Goal: Task Accomplishment & Management: Manage account settings

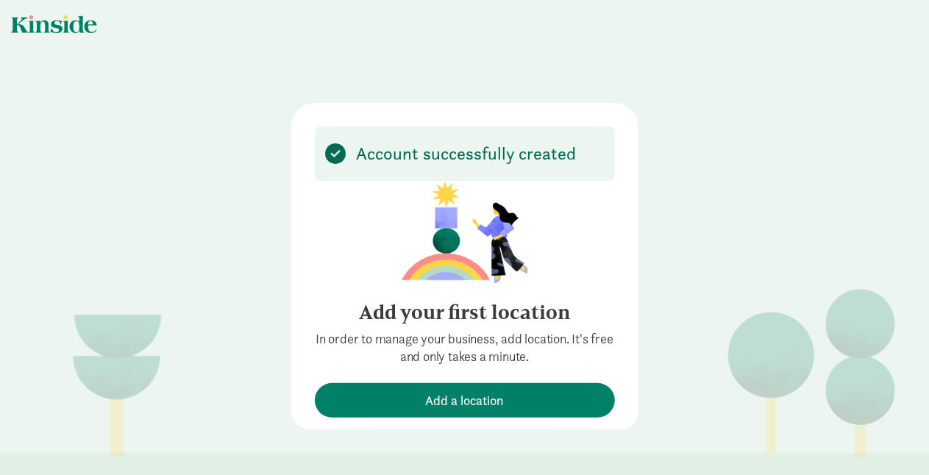
click at [234, 306] on div "Account successfully created Add your first location In order to manage your bu…" at bounding box center [464, 229] width 929 height 459
click at [692, 340] on div "Account successfully created Add your first location In order to manage your bu…" at bounding box center [464, 229] width 929 height 459
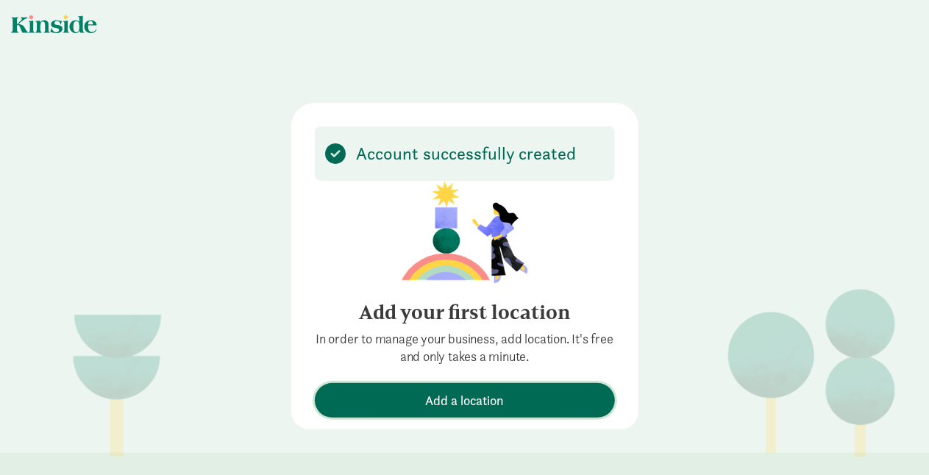
click at [408, 408] on span "Add a location" at bounding box center [464, 401] width 285 height 20
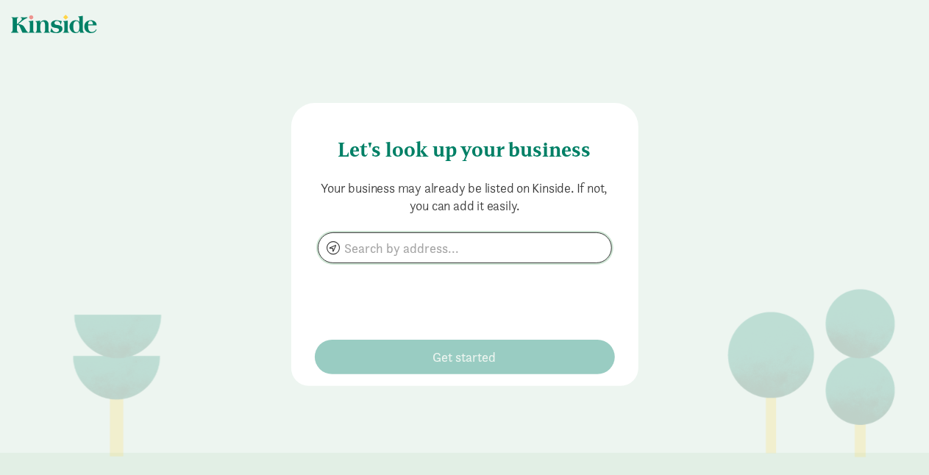
click at [404, 247] on input at bounding box center [465, 247] width 293 height 29
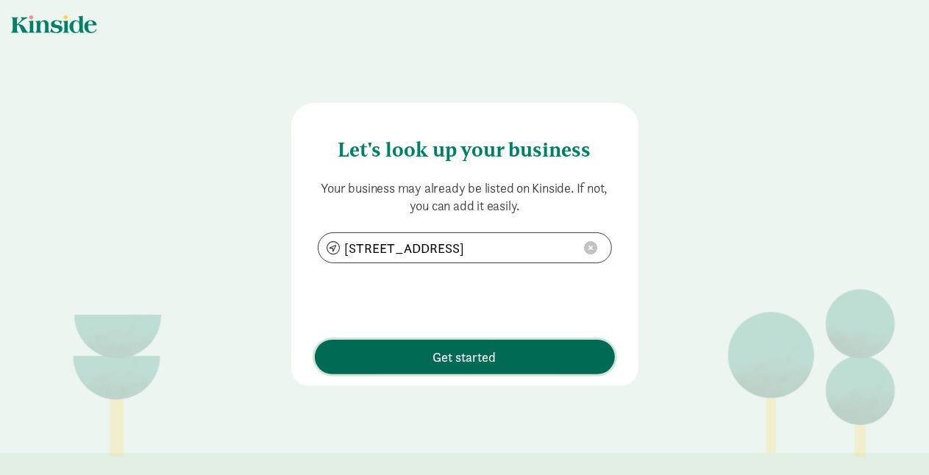
click at [464, 360] on span "Get started" at bounding box center [464, 357] width 63 height 20
type input "1316 Dalles Military Rd, Walla Walla, WA 99362"
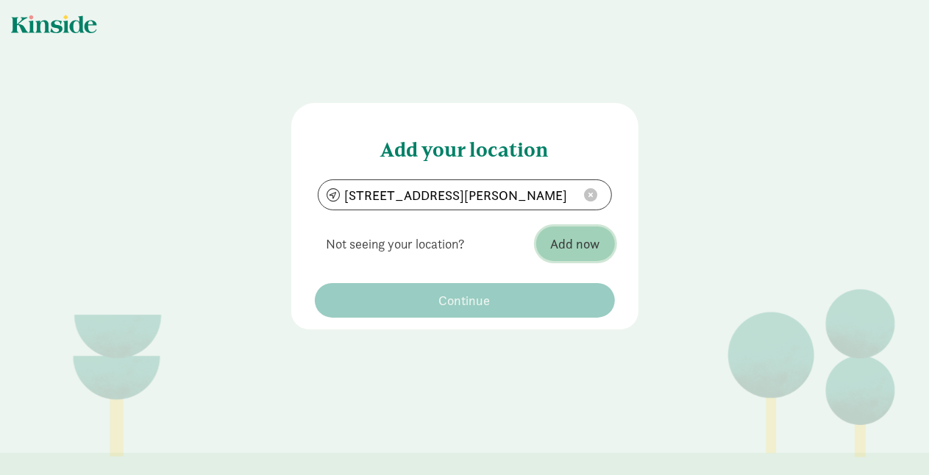
click at [575, 247] on span "Add now" at bounding box center [575, 244] width 49 height 20
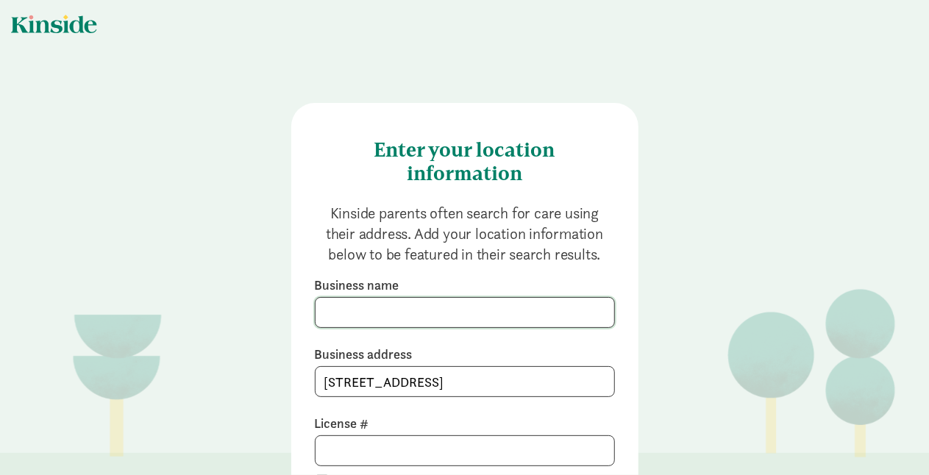
click at [405, 313] on input at bounding box center [465, 312] width 299 height 29
type input "ANI BUTTERFLY CHILDCARE LLC"
click at [236, 252] on div "Enter your location information Kinside parents often search for care using the…" at bounding box center [464, 314] width 929 height 628
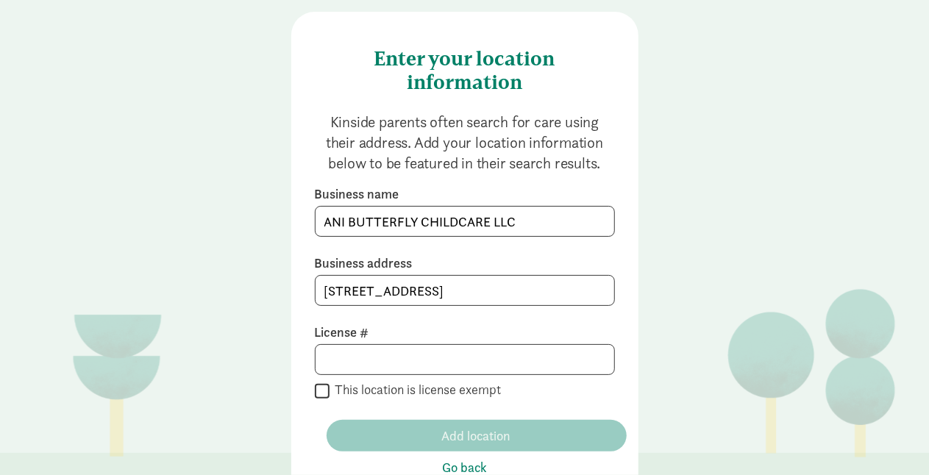
scroll to position [118, 0]
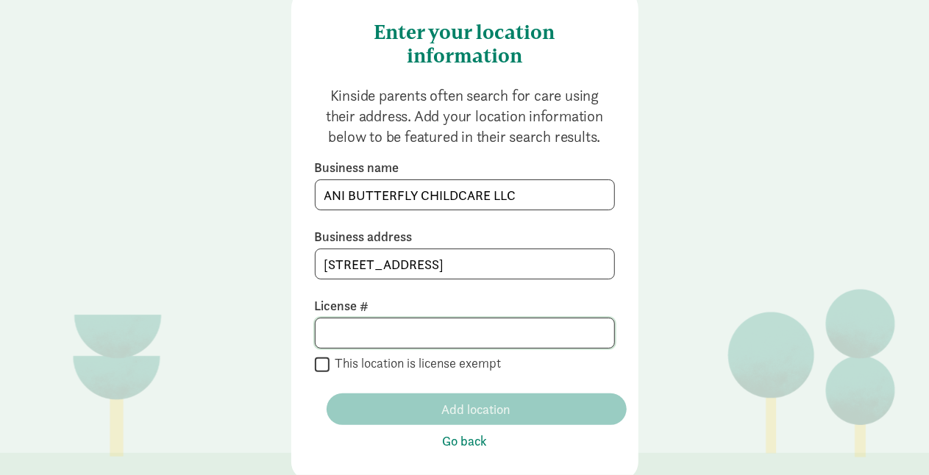
click at [378, 330] on input at bounding box center [465, 333] width 299 height 29
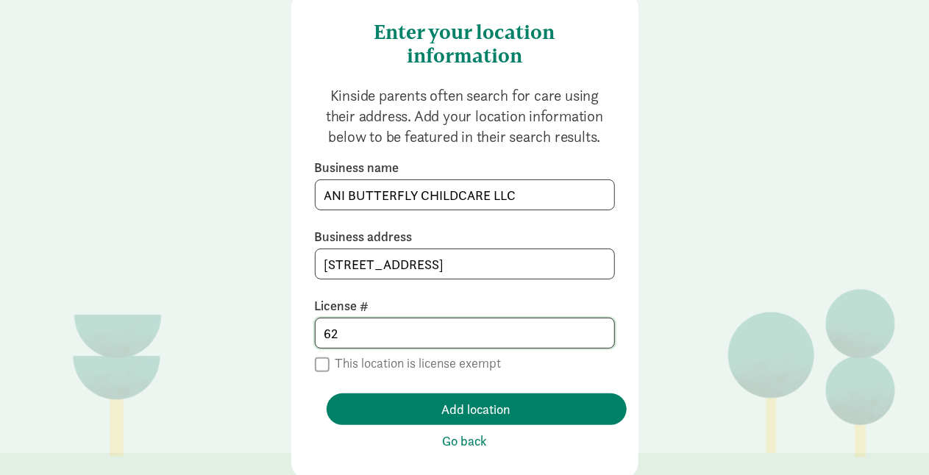
type input "6"
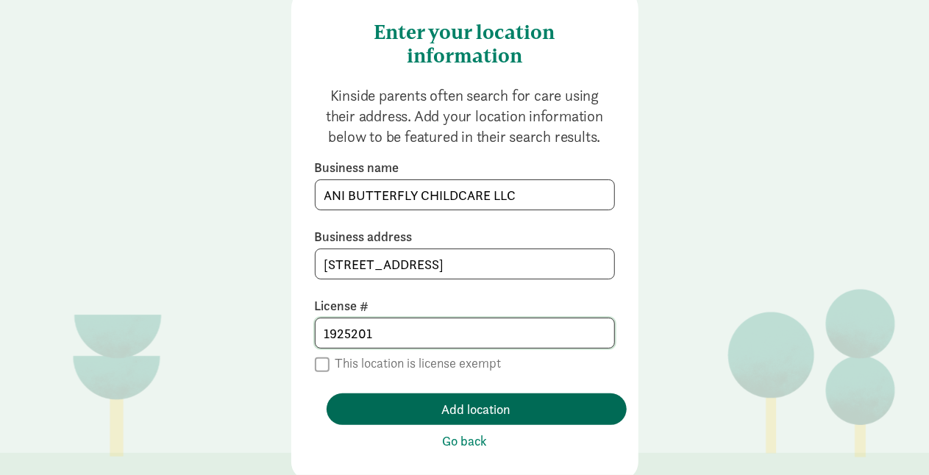
type input "1925201"
click at [419, 414] on span "Add location" at bounding box center [476, 410] width 277 height 20
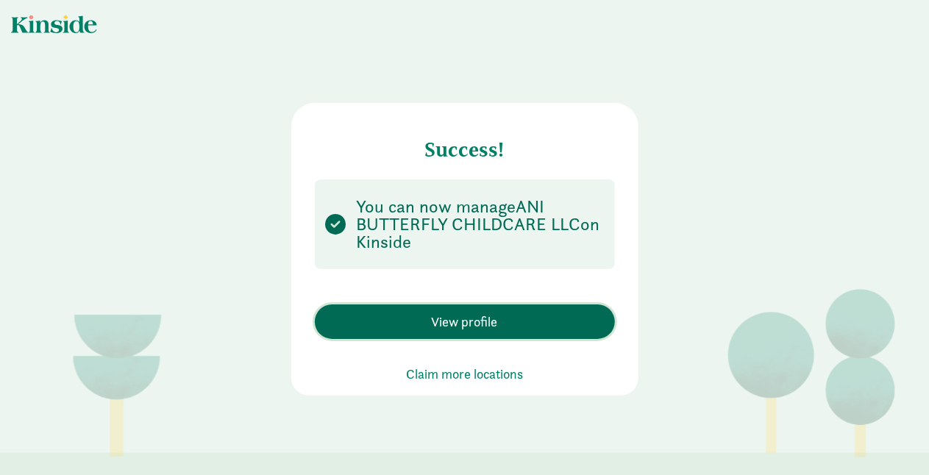
click at [463, 321] on span "View profile" at bounding box center [465, 322] width 66 height 20
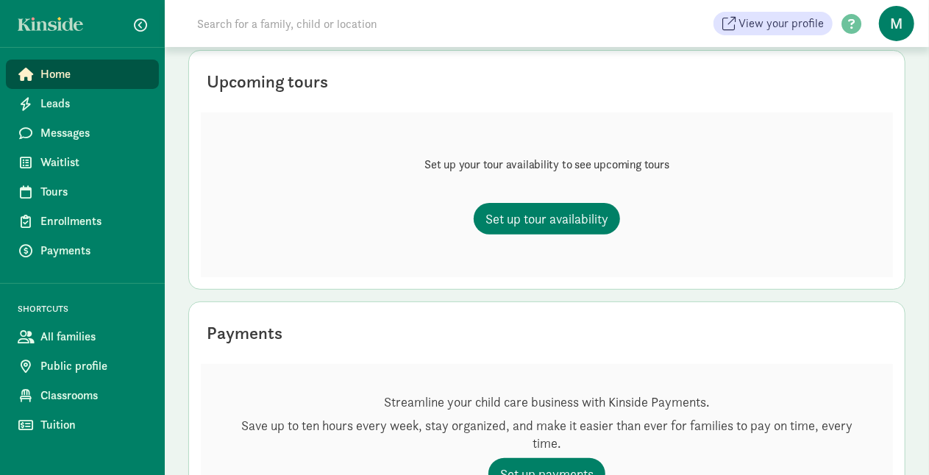
scroll to position [118, 0]
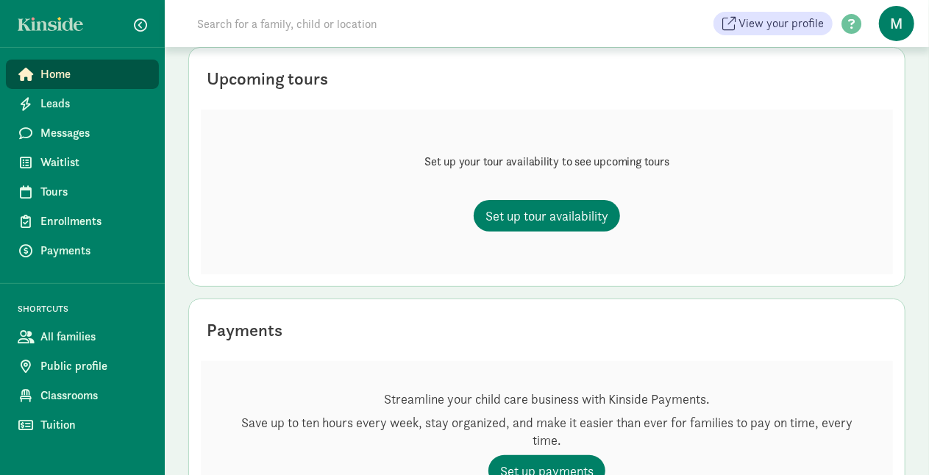
click at [483, 17] on span "M" at bounding box center [896, 23] width 35 height 35
click at [483, 172] on div "Set up your tour availability to see upcoming tours Set up tour availability" at bounding box center [547, 192] width 692 height 165
click at [483, 218] on div "Set up your tour availability to see upcoming tours Set up tour availability" at bounding box center [547, 192] width 692 height 165
click at [483, 216] on span "Set up tour availability" at bounding box center [547, 216] width 123 height 20
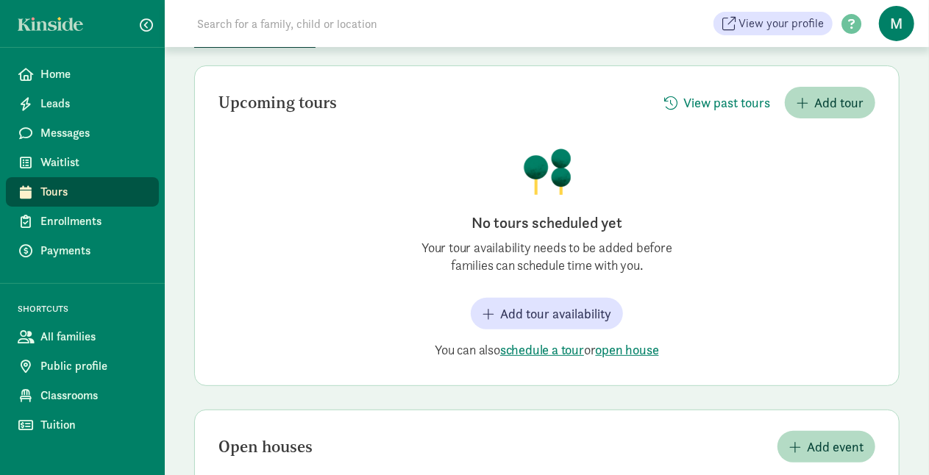
scroll to position [118, 0]
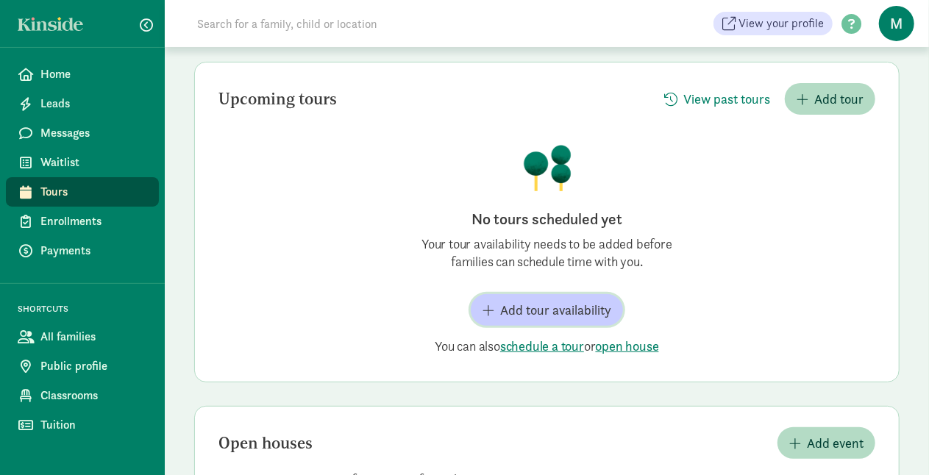
click at [572, 308] on span "Add tour availability" at bounding box center [555, 310] width 111 height 20
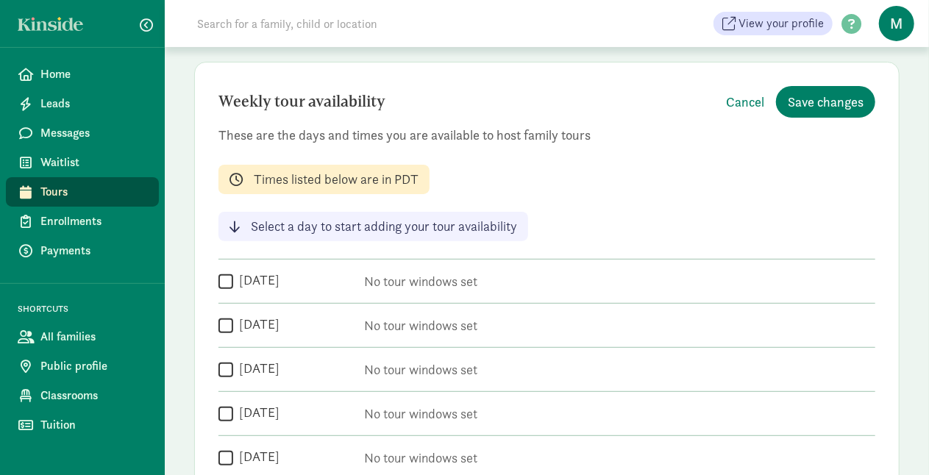
click at [631, 189] on div "Weekly tour availability Cancel Save changes These are the days and times you a…" at bounding box center [547, 321] width 706 height 519
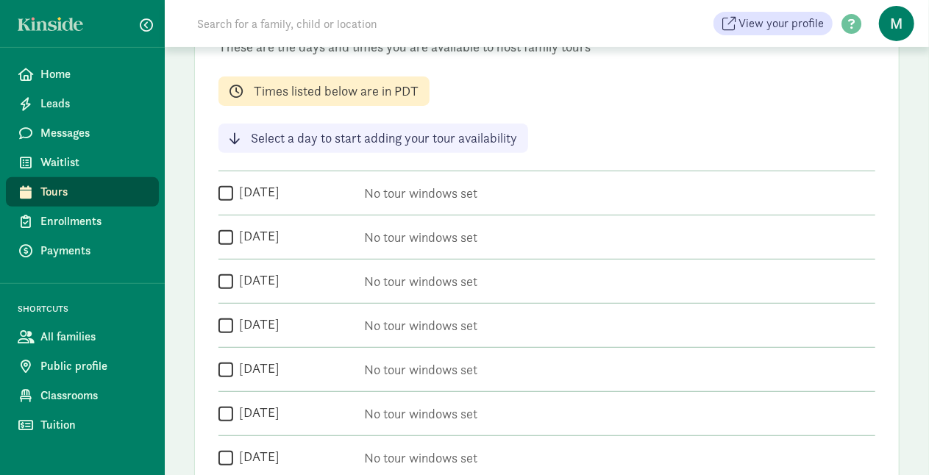
scroll to position [235, 0]
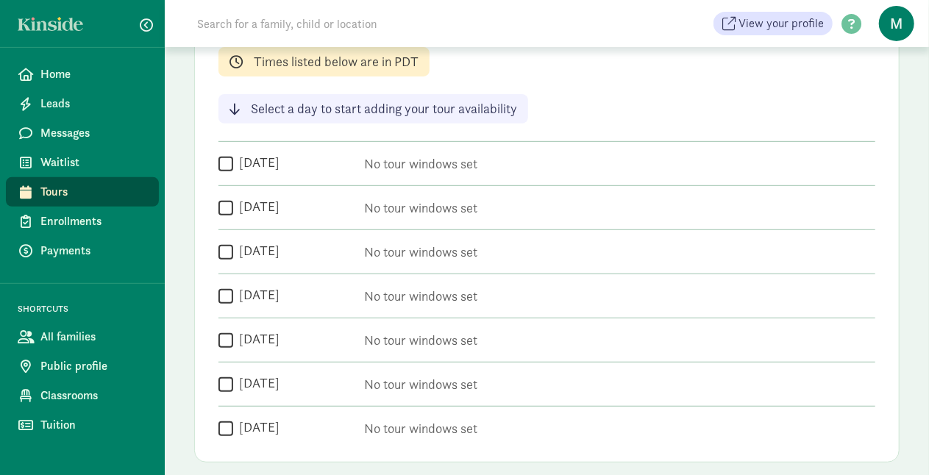
click at [227, 341] on input "Friday" at bounding box center [226, 340] width 15 height 20
checkbox input "true"
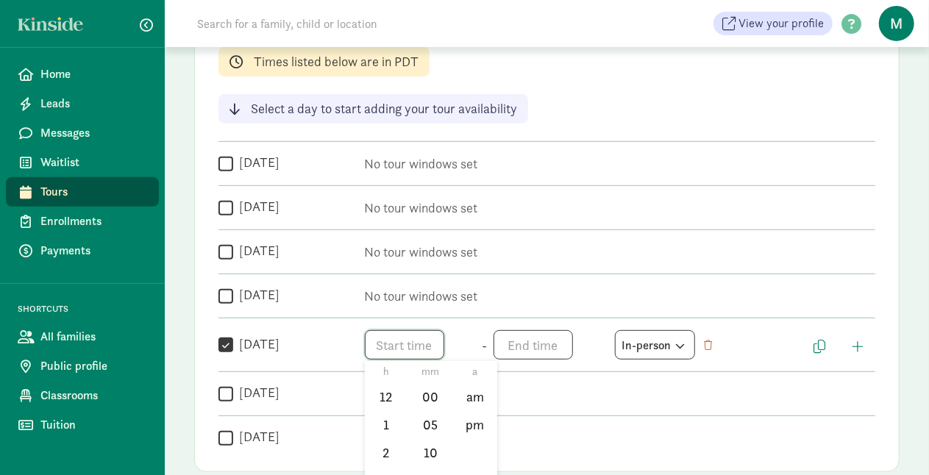
click at [402, 348] on span "h 12 1 2 3 4 5 6 7 8 9 10 11 mm 00 05 10 15 20 25 30 35 40 45 50 55 a am pm" at bounding box center [421, 344] width 112 height 29
click at [542, 296] on div at bounding box center [464, 237] width 929 height 475
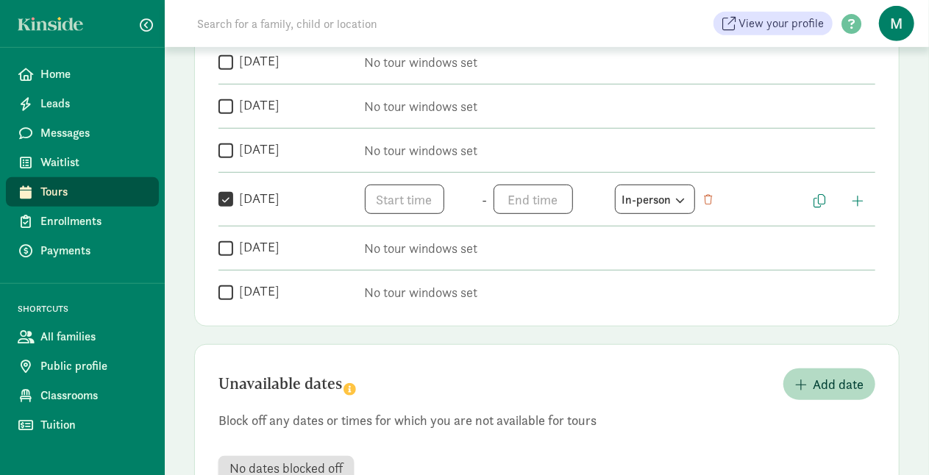
scroll to position [383, 0]
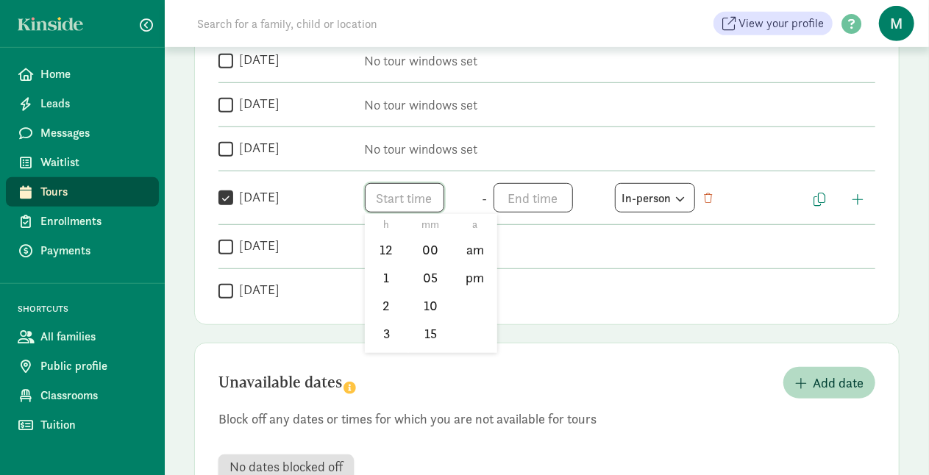
click at [418, 198] on span "h 12 1 2 3 4 5 6 7 8 9 10 11 mm 00 05 10 15 20 25 30 35 40 45 50 55 a am pm" at bounding box center [421, 197] width 112 height 29
click at [380, 325] on li "5" at bounding box center [386, 330] width 43 height 28
click at [482, 275] on li "pm" at bounding box center [474, 278] width 43 height 28
click at [422, 249] on li "00" at bounding box center [430, 250] width 43 height 28
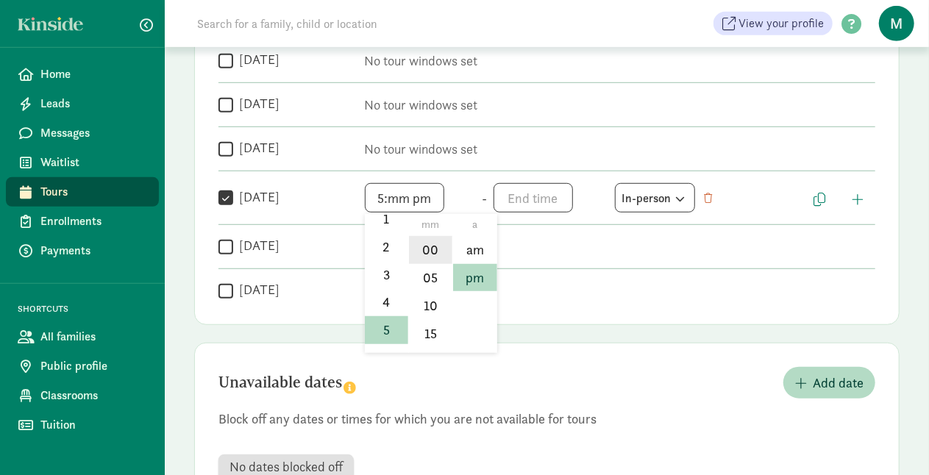
type input "5:00 pm"
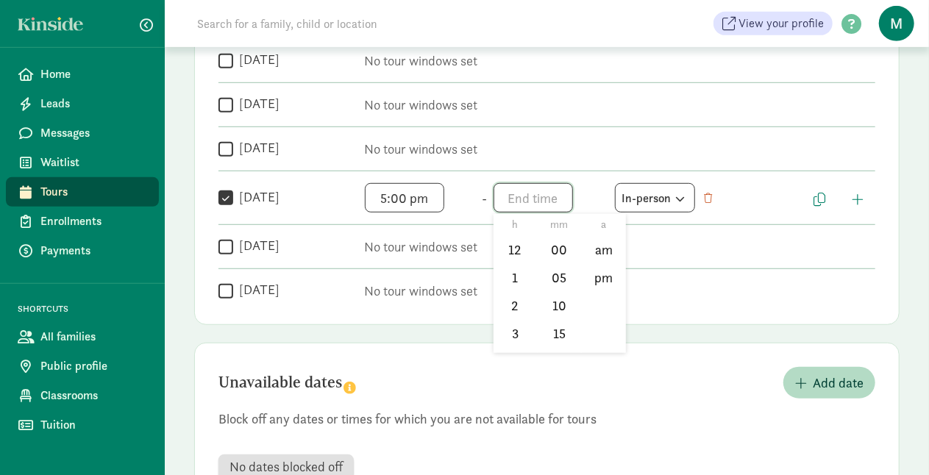
click at [536, 195] on span "h 12 1 2 3 4 5 6 7 8 9 10 11 mm 00 05 10 15 20 25 30 35 40 45 50 55 a am pm" at bounding box center [550, 197] width 112 height 29
click at [509, 325] on li "5" at bounding box center [515, 330] width 43 height 28
click at [556, 327] on li "25" at bounding box center [559, 330] width 43 height 28
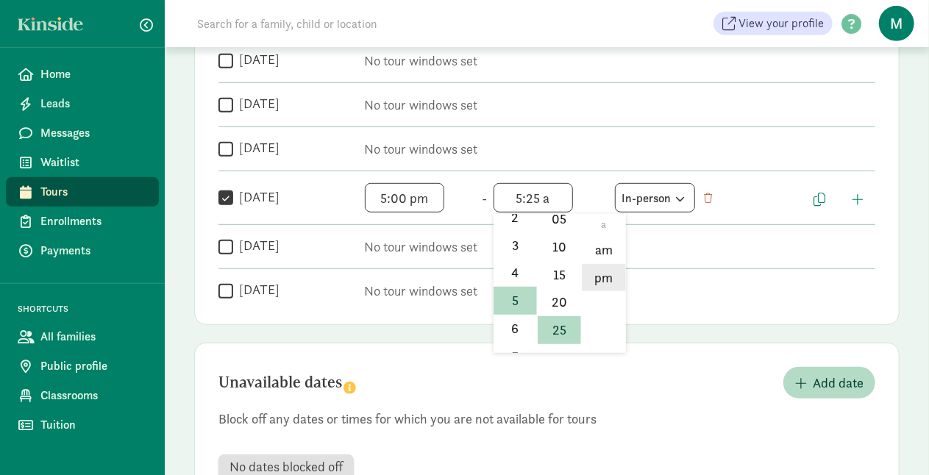
click at [606, 274] on li "pm" at bounding box center [603, 278] width 43 height 28
type input "5:25 pm"
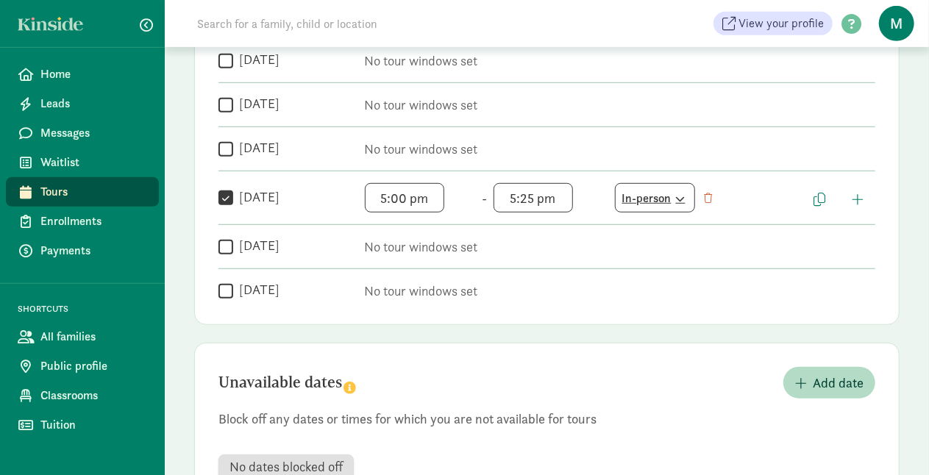
click at [684, 191] on div "In-person" at bounding box center [654, 198] width 65 height 20
click at [658, 235] on div "In-person" at bounding box center [651, 235] width 57 height 20
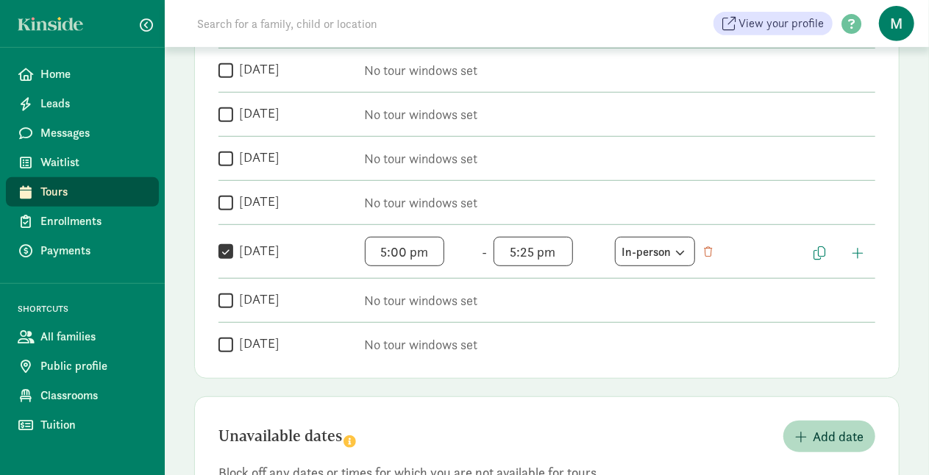
scroll to position [353, 0]
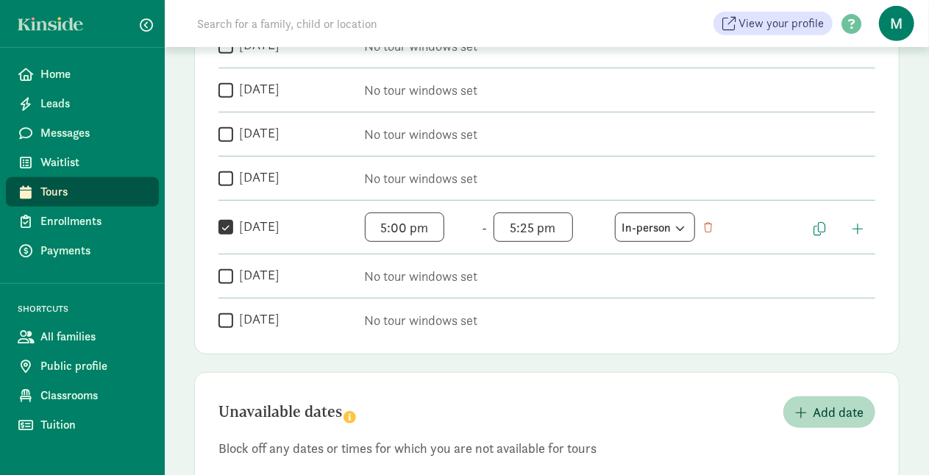
click at [224, 272] on input "Saturday" at bounding box center [226, 276] width 15 height 20
checkbox input "true"
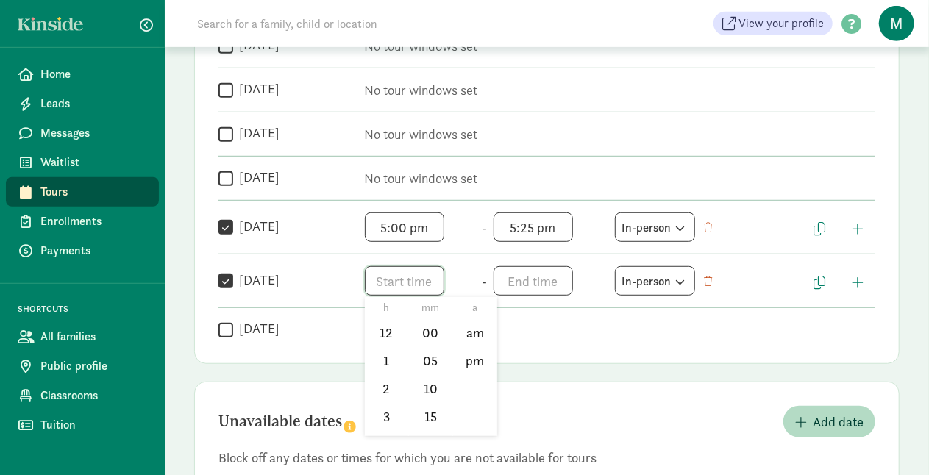
click at [416, 281] on span "h 12 1 2 3 4 5 6 7 8 9 10 11 mm 00 05 10 15 20 25 30 35 40 45 50 55 a am pm" at bounding box center [421, 280] width 112 height 29
click at [542, 337] on div at bounding box center [464, 237] width 929 height 475
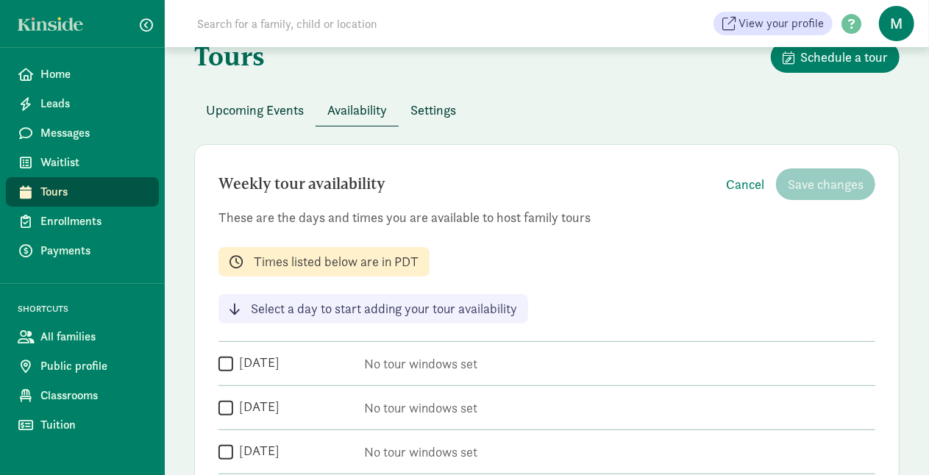
scroll to position [0, 0]
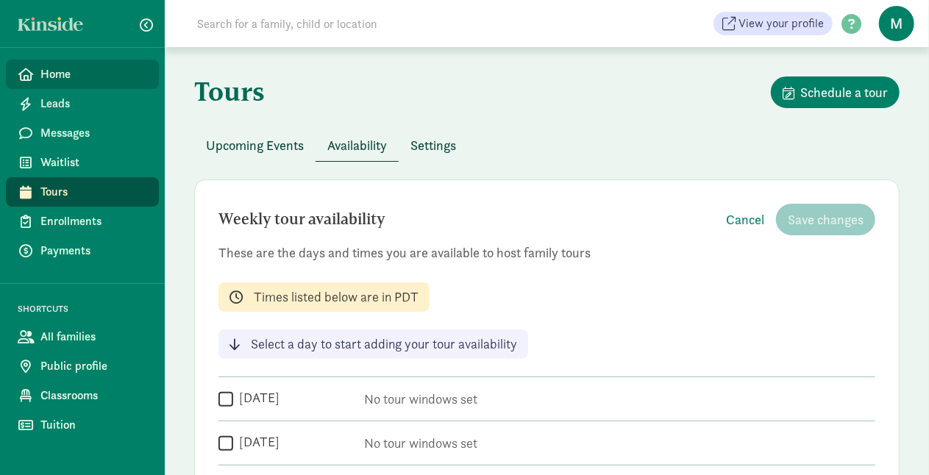
click at [81, 77] on span "Home" at bounding box center [93, 74] width 107 height 18
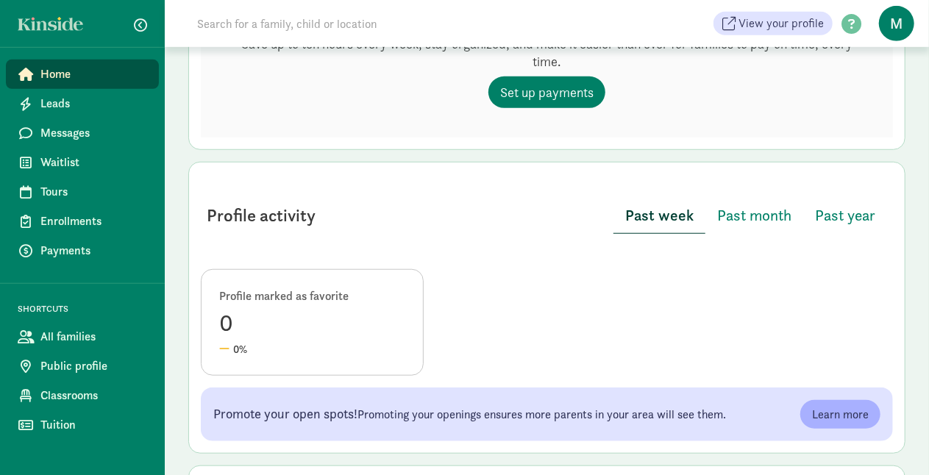
scroll to position [500, 0]
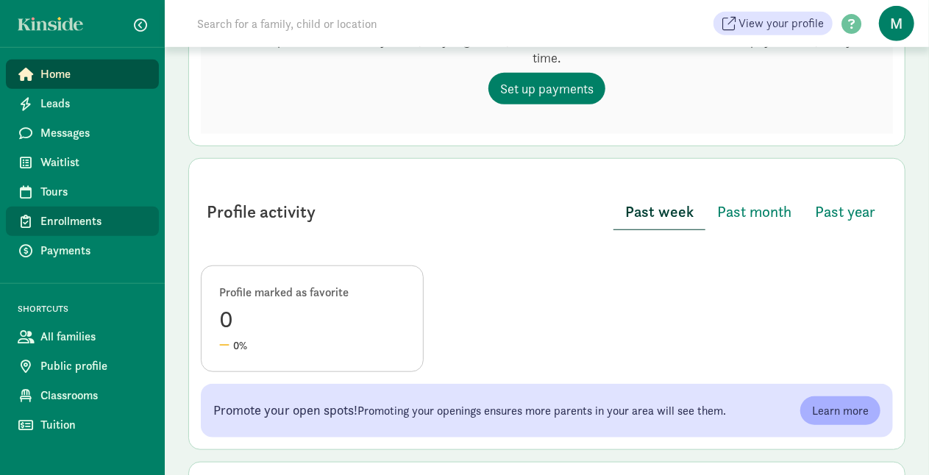
click at [97, 219] on span "Enrollments" at bounding box center [93, 222] width 107 height 18
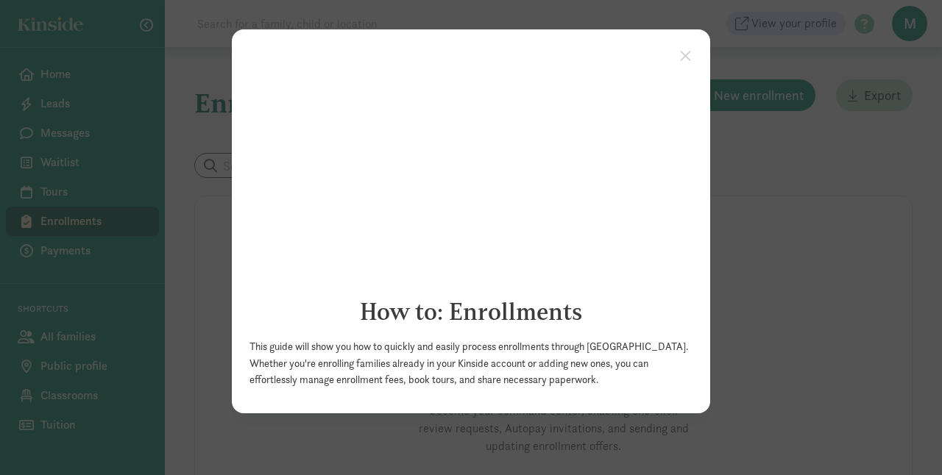
click at [806, 202] on appcues "× How to: Enrollments This guide will show you how to quickly and easily proces…" at bounding box center [471, 237] width 942 height 475
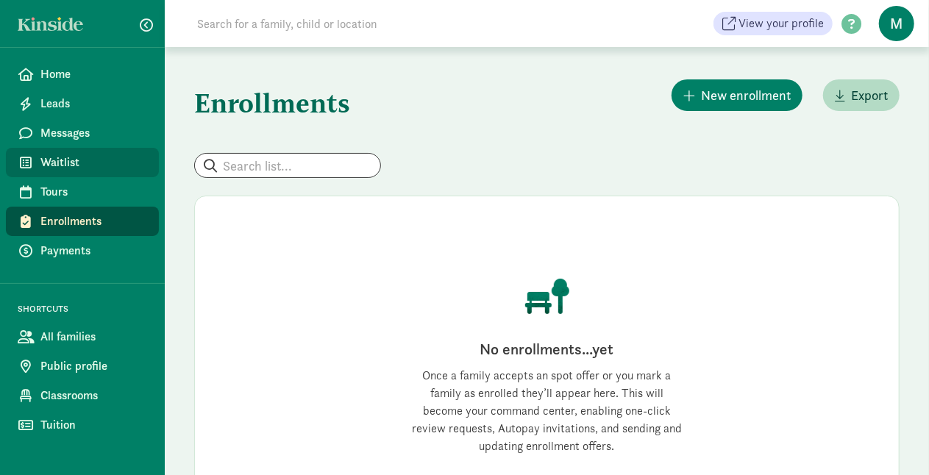
click at [59, 160] on span "Waitlist" at bounding box center [93, 163] width 107 height 18
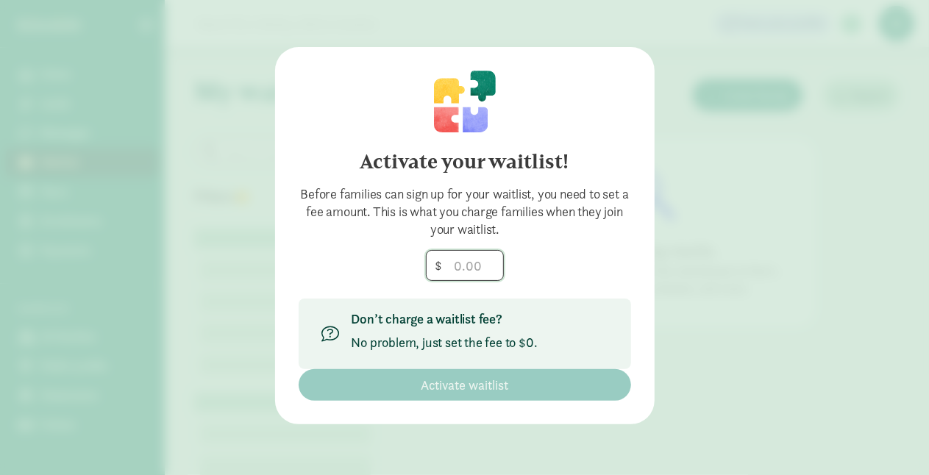
click at [464, 263] on input "number" at bounding box center [465, 265] width 77 height 29
click at [745, 196] on div "Activate your waitlist! Before families can sign up for your waitlist, you need…" at bounding box center [464, 237] width 929 height 475
click at [227, 325] on div "Activate your waitlist! Before families can sign up for your waitlist, you need…" at bounding box center [464, 237] width 929 height 475
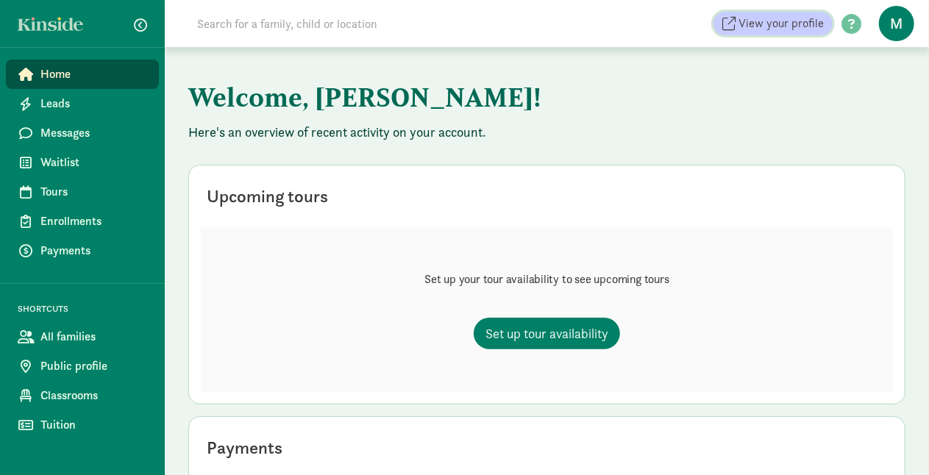
click at [495, 24] on span "View your profile" at bounding box center [781, 24] width 85 height 18
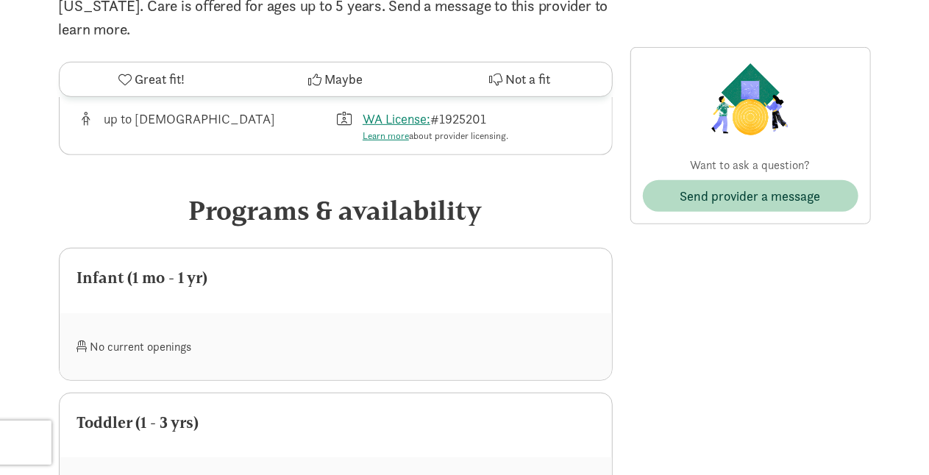
scroll to position [372, 0]
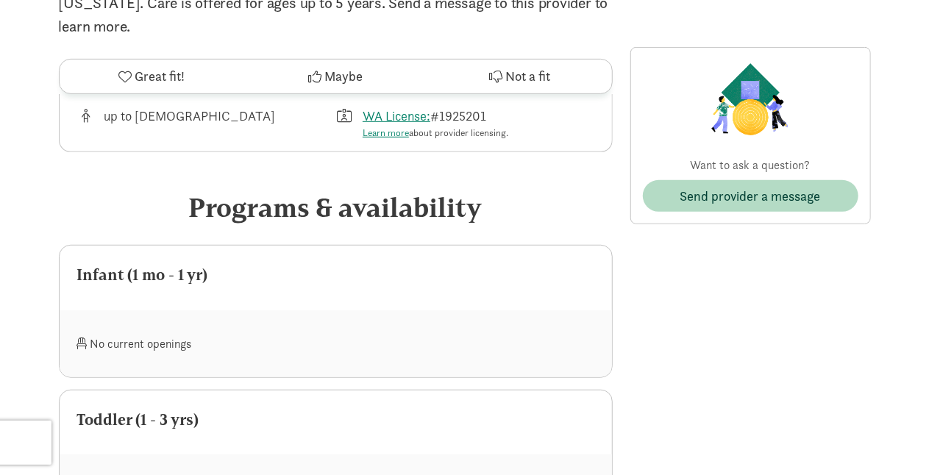
click at [82, 338] on span at bounding box center [82, 344] width 10 height 12
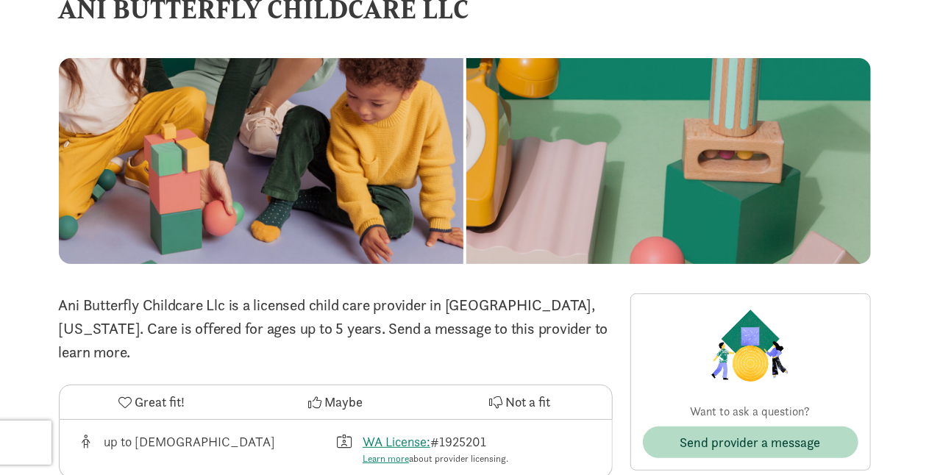
scroll to position [0, 0]
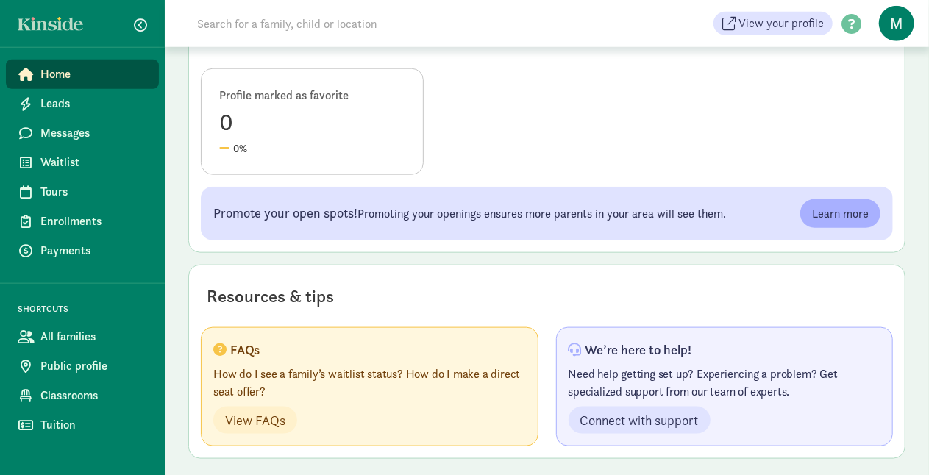
scroll to position [700, 0]
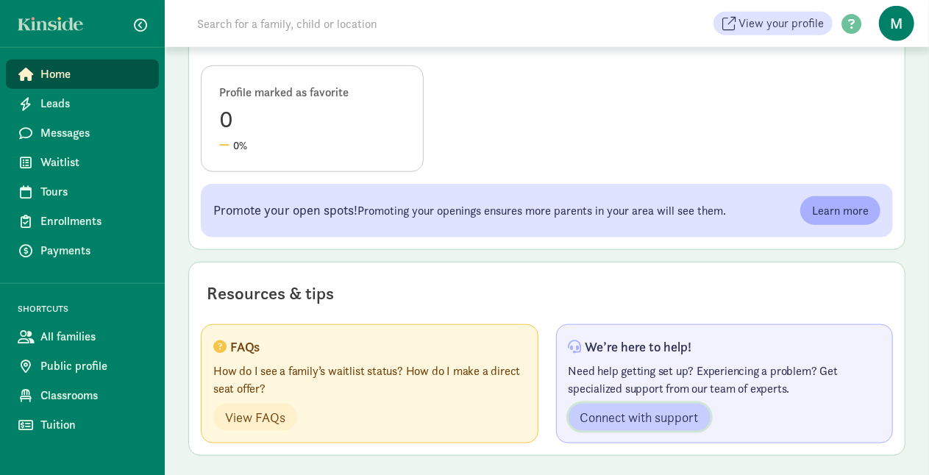
click at [643, 419] on span "Connect with support" at bounding box center [640, 418] width 118 height 20
